Goal: Use online tool/utility: Utilize a website feature to perform a specific function

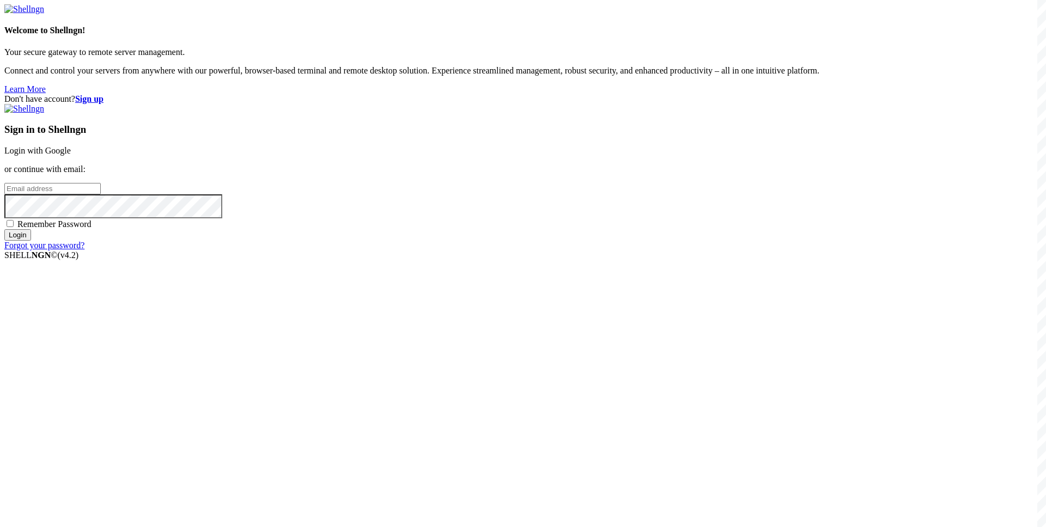
click at [101, 195] on input "email" at bounding box center [52, 188] width 96 height 11
type input "[EMAIL_ADDRESS][DOMAIN_NAME]"
click at [92, 229] on span "Remember Password" at bounding box center [54, 224] width 74 height 9
click at [14, 227] on input "Remember Password" at bounding box center [10, 223] width 7 height 7
checkbox input "true"
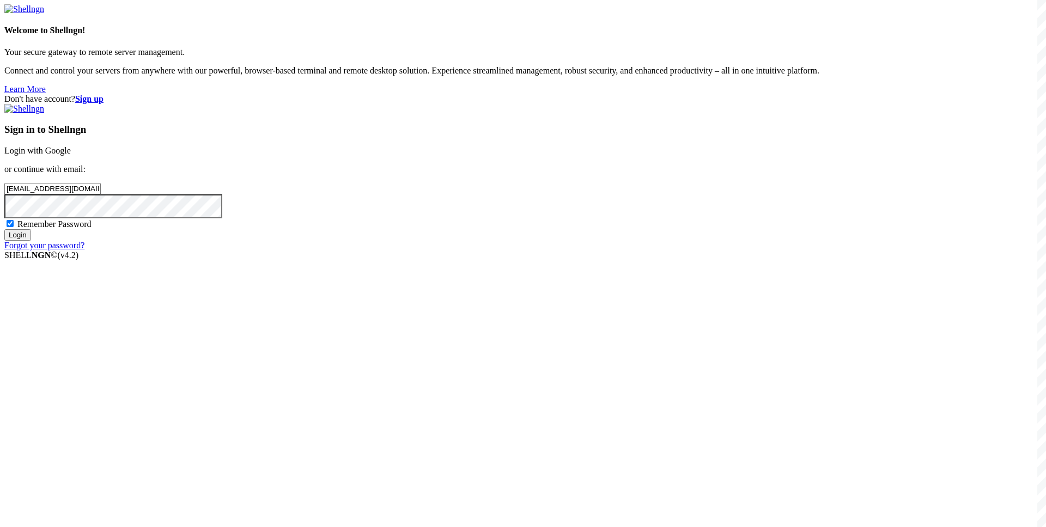
click at [31, 241] on input "Login" at bounding box center [17, 234] width 27 height 11
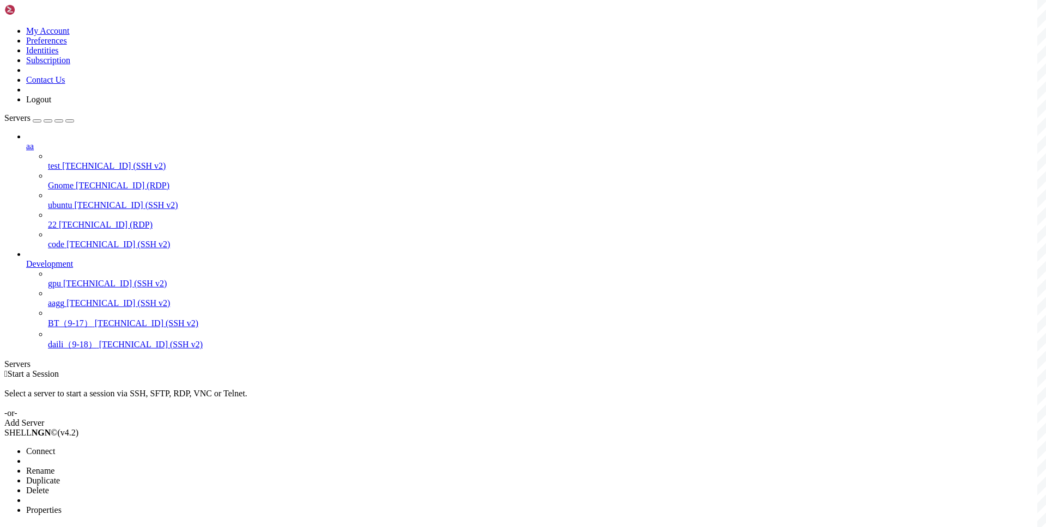
click at [121, 447] on li "Connect" at bounding box center [75, 452] width 99 height 10
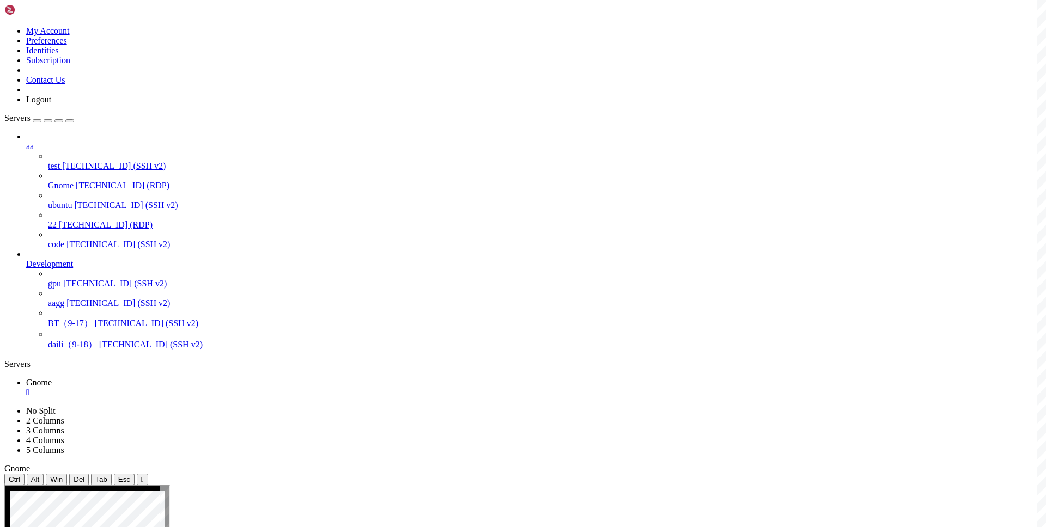
click at [191, 388] on div "" at bounding box center [534, 393] width 1016 height 10
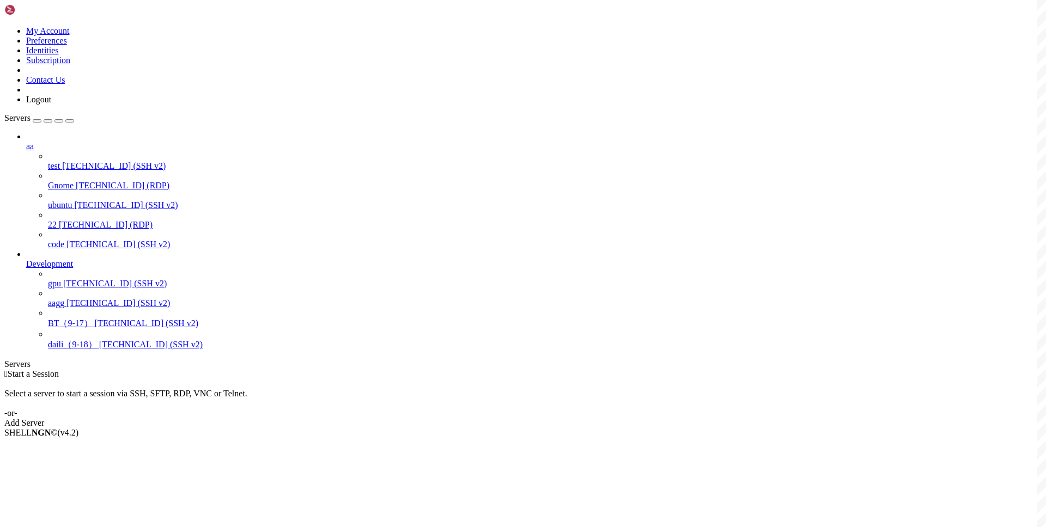
click at [478, 379] on div "Select a server to start a session via SSH, SFTP, RDP, VNC or Telnet. -or-" at bounding box center [522, 398] width 1037 height 39
